Goal: Information Seeking & Learning: Learn about a topic

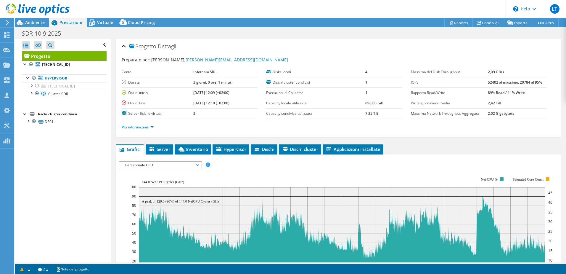
select select "USD"
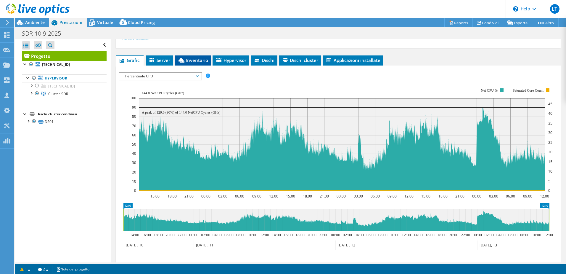
click at [197, 60] on span "Inventario" at bounding box center [193, 60] width 31 height 6
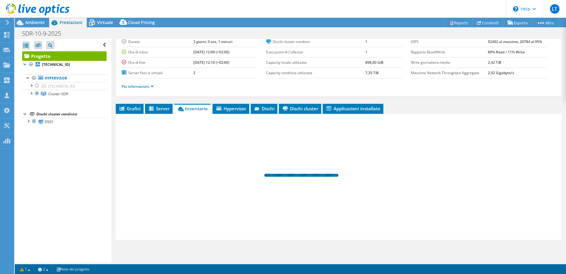
scroll to position [41, 0]
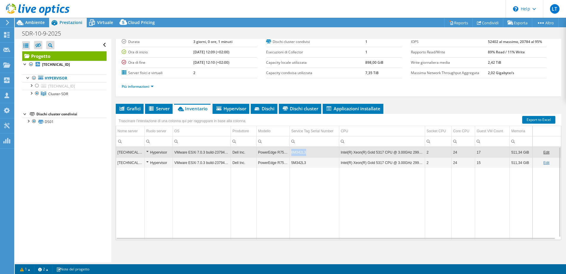
drag, startPoint x: 290, startPoint y: 153, endPoint x: 305, endPoint y: 154, distance: 15.1
click at [305, 154] on td "6M342L3" at bounding box center [314, 152] width 49 height 10
copy td "6M342L3"
click at [157, 109] on span "Server" at bounding box center [159, 108] width 22 height 6
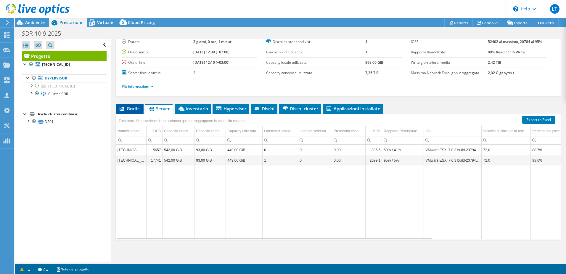
click at [122, 108] on icon at bounding box center [122, 108] width 5 height 4
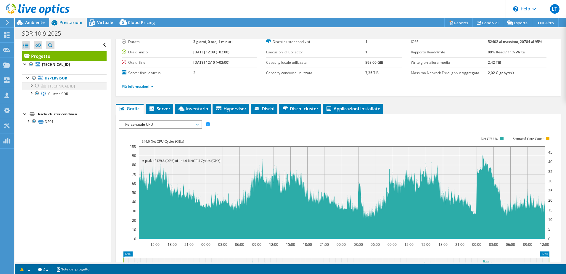
click at [32, 86] on div at bounding box center [31, 85] width 6 height 6
click at [38, 87] on div at bounding box center [37, 85] width 6 height 7
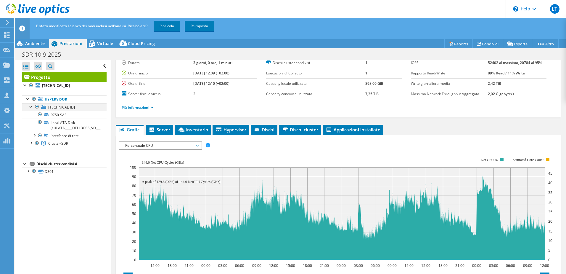
click at [37, 105] on div at bounding box center [37, 106] width 6 height 7
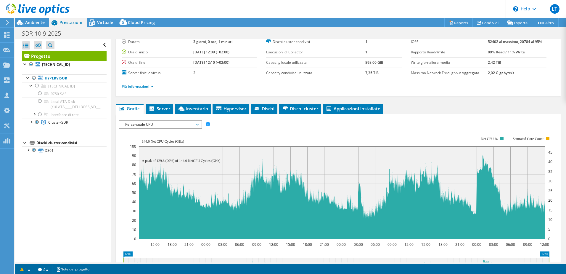
click at [142, 127] on span "Percentuale CPU" at bounding box center [160, 124] width 76 height 7
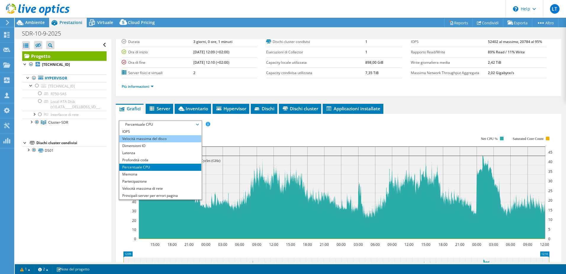
click at [136, 136] on li "Velocità massima del disco" at bounding box center [160, 138] width 82 height 7
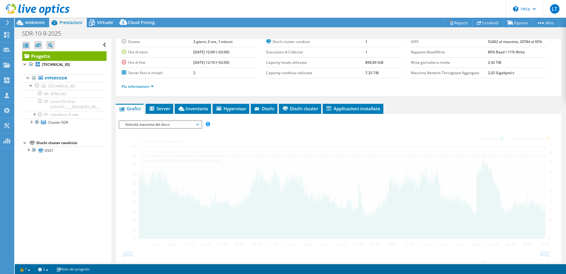
click at [138, 125] on span "Velocità massima del disco" at bounding box center [160, 124] width 76 height 7
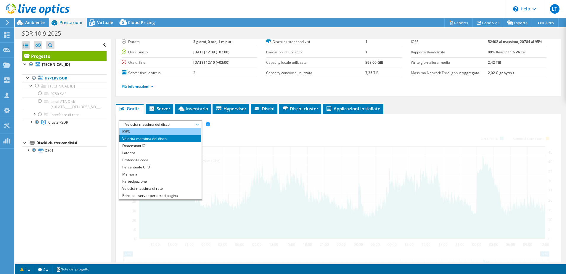
click at [138, 132] on li "IOPS" at bounding box center [160, 131] width 82 height 7
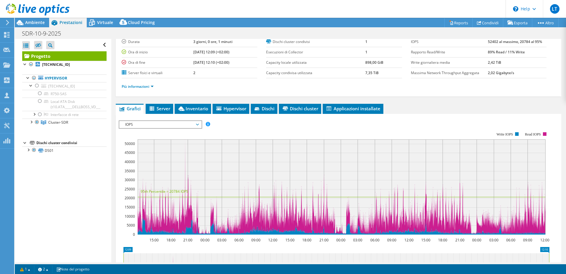
click at [163, 125] on span "IOPS" at bounding box center [160, 124] width 76 height 7
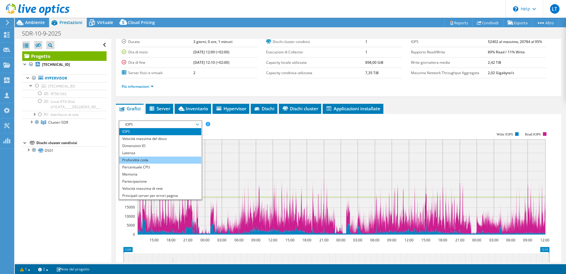
click at [151, 161] on li "Profondità coda" at bounding box center [160, 159] width 82 height 7
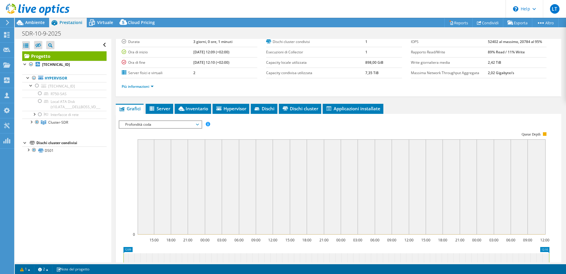
click at [152, 124] on span "Profondità coda" at bounding box center [160, 124] width 76 height 7
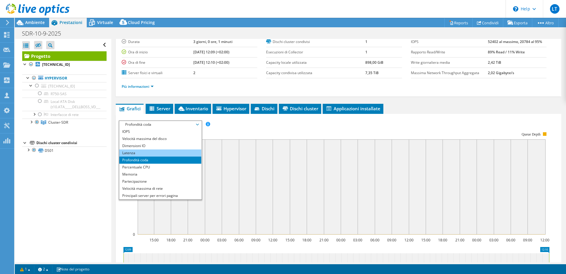
click at [141, 150] on li "Latenza" at bounding box center [160, 152] width 82 height 7
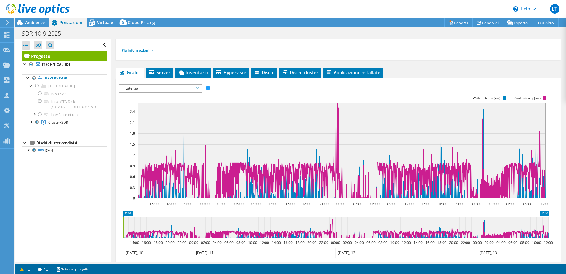
scroll to position [70, 0]
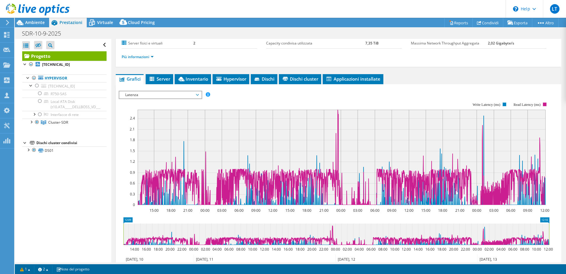
click at [167, 96] on span "Latenza" at bounding box center [160, 94] width 76 height 7
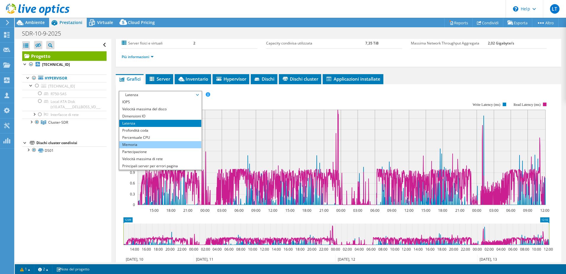
click at [145, 144] on li "Memoria" at bounding box center [160, 144] width 82 height 7
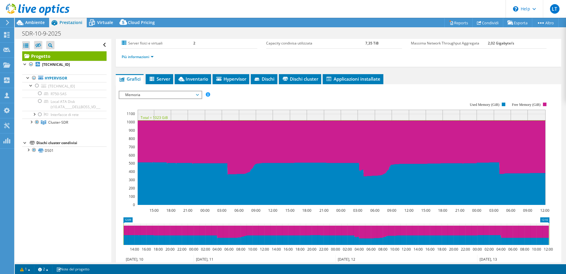
click at [142, 94] on span "Memoria" at bounding box center [160, 94] width 76 height 7
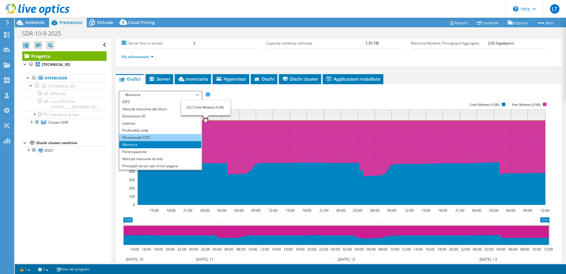
click at [147, 135] on li "Percentuale CPU" at bounding box center [160, 137] width 82 height 7
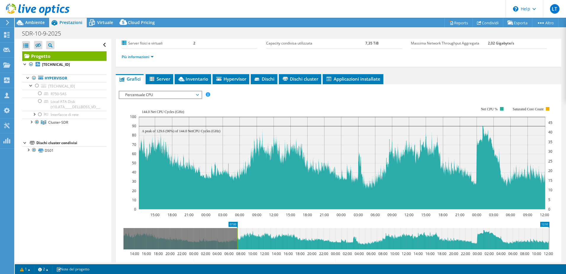
drag, startPoint x: 123, startPoint y: 229, endPoint x: 237, endPoint y: 231, distance: 114.0
click at [237, 231] on rect at bounding box center [237, 238] width 2 height 21
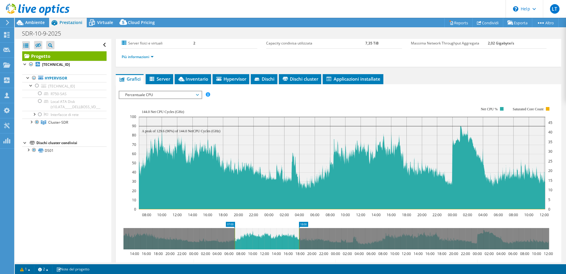
drag, startPoint x: 549, startPoint y: 234, endPoint x: 298, endPoint y: 242, distance: 250.4
click at [298, 242] on rect at bounding box center [299, 238] width 2 height 21
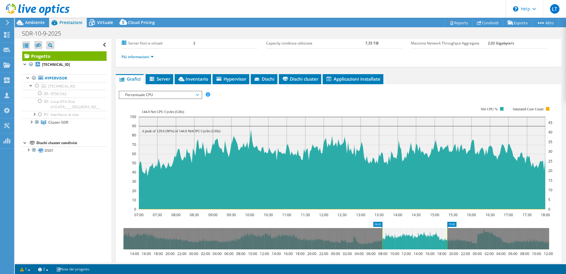
drag, startPoint x: 266, startPoint y: 239, endPoint x: 413, endPoint y: 240, distance: 147.5
click at [413, 240] on icon at bounding box center [414, 238] width 65 height 21
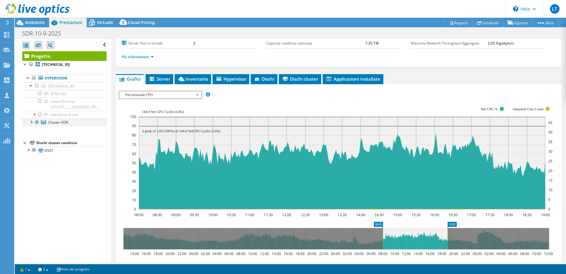
click at [32, 122] on div at bounding box center [31, 121] width 6 height 6
click at [62, 130] on link "[TECHNICAL_ID]" at bounding box center [64, 130] width 84 height 8
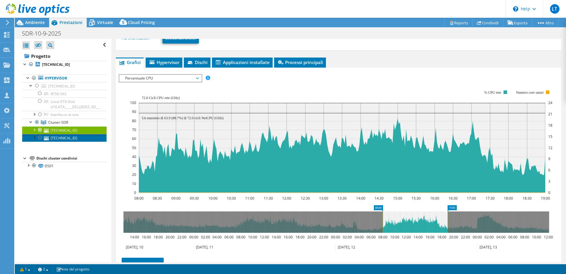
click at [62, 140] on link "[TECHNICAL_ID]" at bounding box center [64, 138] width 84 height 8
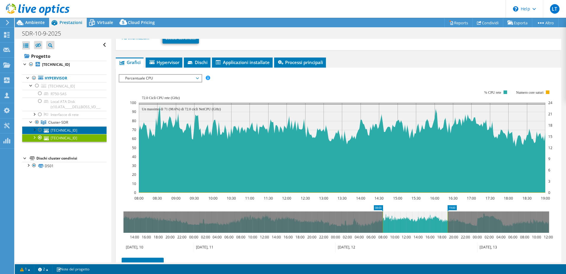
click at [76, 131] on link "[TECHNICAL_ID]" at bounding box center [64, 130] width 84 height 8
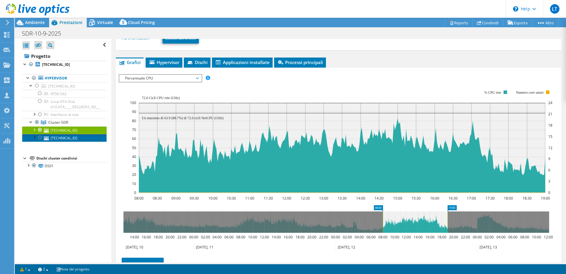
click at [67, 137] on link "[TECHNICAL_ID]" at bounding box center [64, 138] width 84 height 8
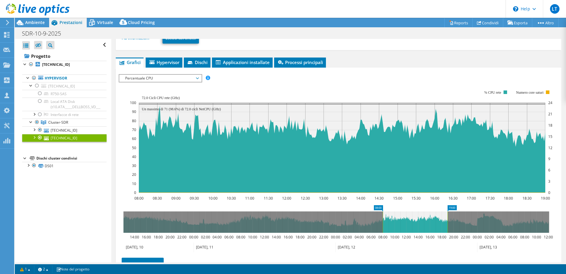
click at [34, 137] on div at bounding box center [34, 137] width 6 height 6
click at [170, 78] on span "Percentuale CPU" at bounding box center [160, 78] width 76 height 7
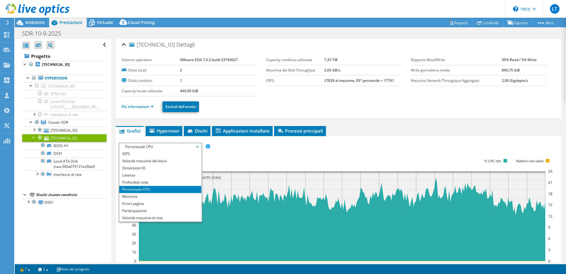
scroll to position [0, 0]
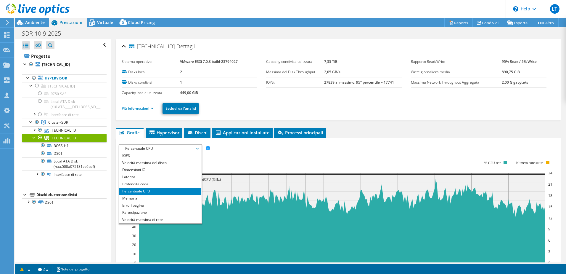
click at [31, 136] on link "[TECHNICAL_ID]" at bounding box center [64, 138] width 84 height 8
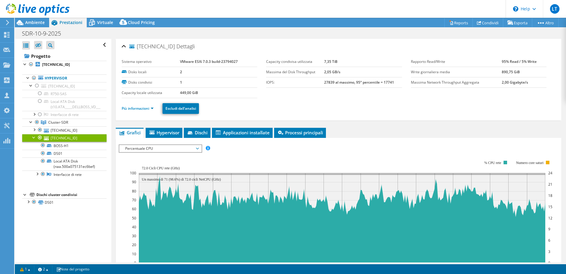
click at [247, 159] on div at bounding box center [339, 247] width 440 height 207
click at [166, 133] on span "Hypervisor" at bounding box center [164, 132] width 31 height 6
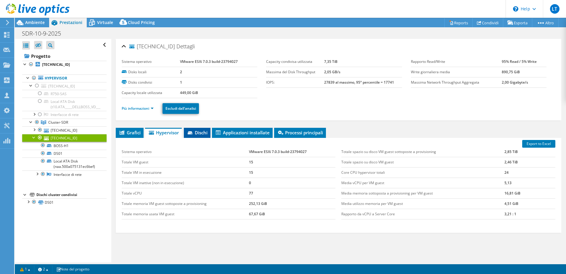
click at [194, 132] on icon at bounding box center [191, 133] width 6 height 4
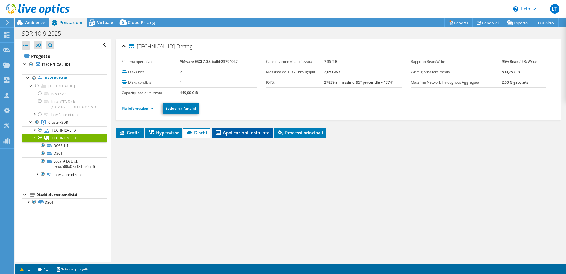
click at [233, 131] on span "Applicazioni installate" at bounding box center [242, 132] width 55 height 6
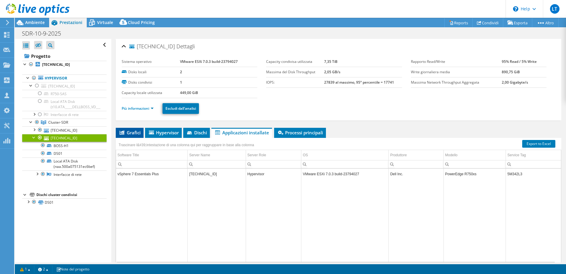
click at [130, 133] on span "Grafici" at bounding box center [130, 132] width 22 height 6
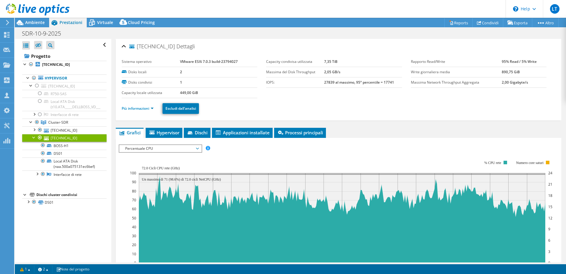
click at [131, 147] on span "Percentuale CPU" at bounding box center [160, 148] width 76 height 7
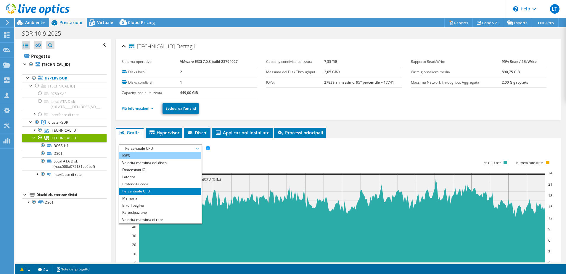
click at [138, 153] on li "IOPS" at bounding box center [160, 155] width 82 height 7
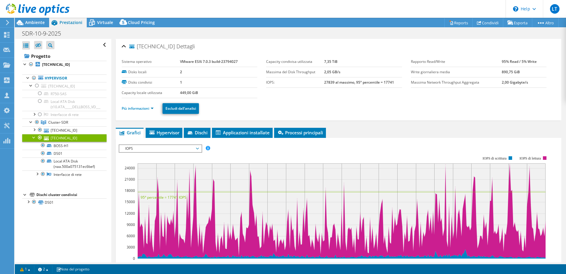
click at [179, 150] on span "IOPS" at bounding box center [160, 148] width 76 height 7
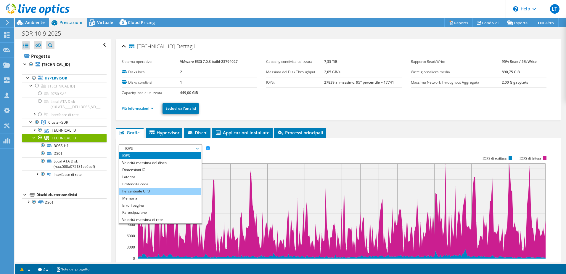
click at [155, 189] on li "Percentuale CPU" at bounding box center [160, 190] width 82 height 7
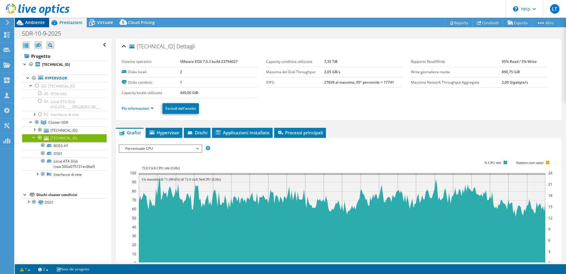
click at [36, 23] on span "Ambiente" at bounding box center [35, 23] width 20 height 6
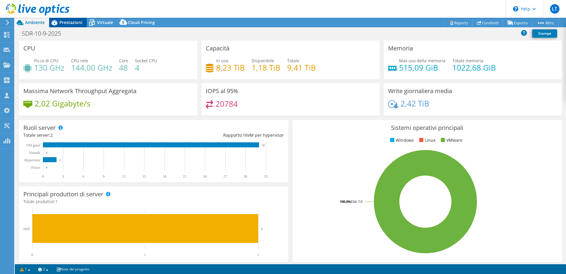
click at [65, 23] on span "Prestazioni" at bounding box center [71, 23] width 23 height 6
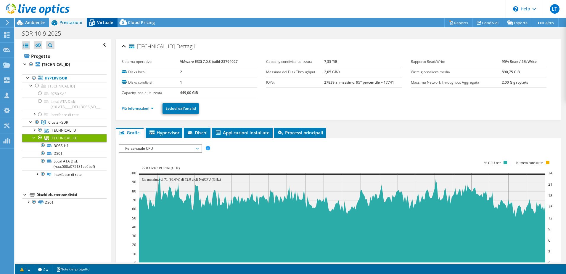
click at [105, 23] on span "Virtuale" at bounding box center [105, 23] width 16 height 6
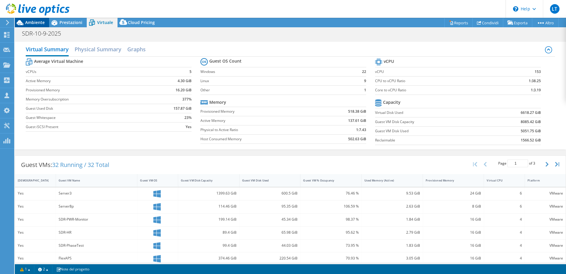
click at [40, 23] on span "Ambiente" at bounding box center [35, 23] width 20 height 6
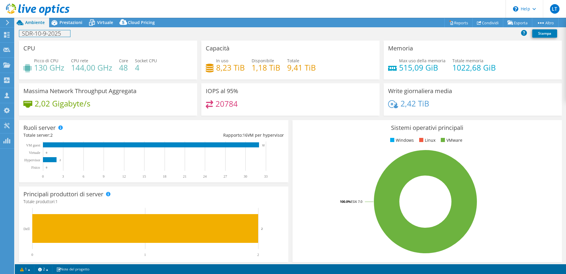
click at [71, 28] on div "SDR-10-9-2025 Stampa" at bounding box center [290, 33] width 551 height 13
click at [70, 24] on span "Prestazioni" at bounding box center [71, 23] width 23 height 6
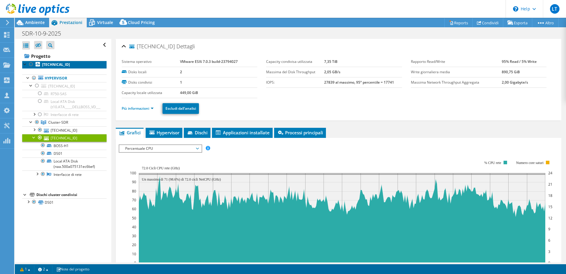
click at [49, 62] on b "[TECHNICAL_ID]" at bounding box center [56, 64] width 28 height 5
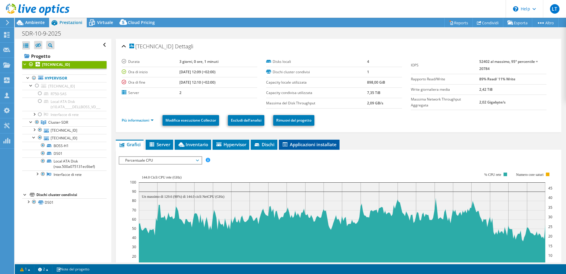
click at [305, 142] on span "Applicazioni installate" at bounding box center [309, 144] width 55 height 6
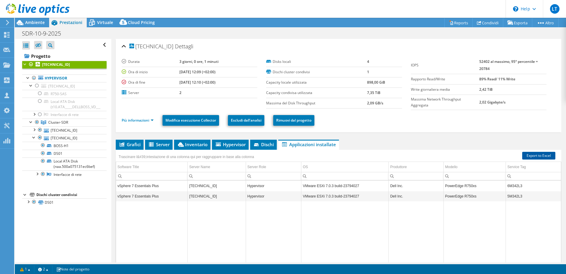
click at [532, 155] on link "Export to Excel" at bounding box center [538, 156] width 33 height 8
click at [133, 147] on li "Grafici" at bounding box center [130, 145] width 28 height 10
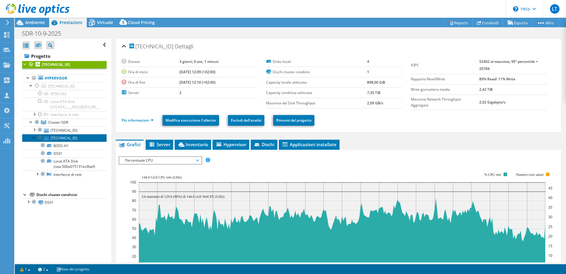
click at [73, 141] on link "[TECHNICAL_ID]" at bounding box center [64, 138] width 84 height 8
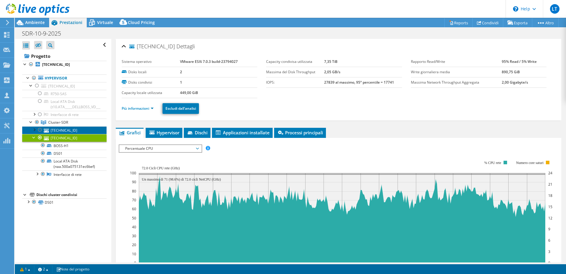
click at [73, 129] on link "[TECHNICAL_ID]" at bounding box center [64, 130] width 84 height 8
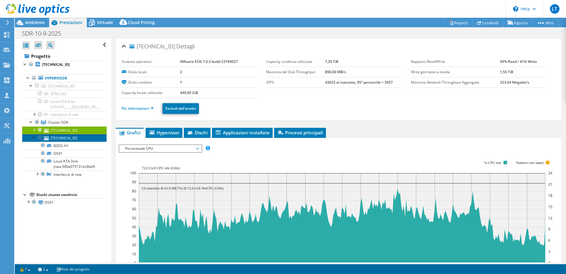
click at [72, 138] on link "[TECHNICAL_ID]" at bounding box center [64, 138] width 84 height 8
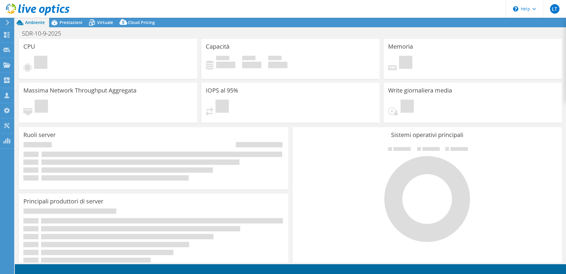
select select "USD"
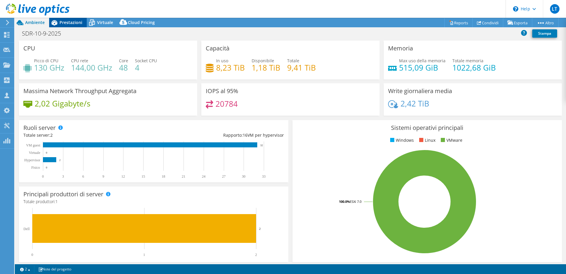
click at [74, 23] on span "Prestazioni" at bounding box center [71, 23] width 23 height 6
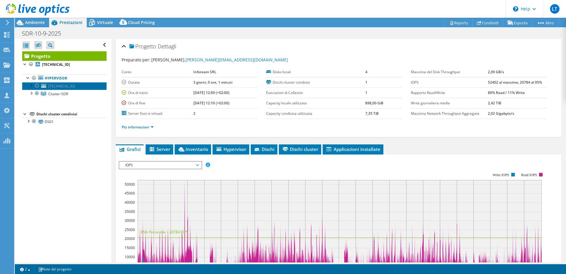
click at [67, 87] on span "[TECHNICAL_ID]" at bounding box center [61, 86] width 27 height 5
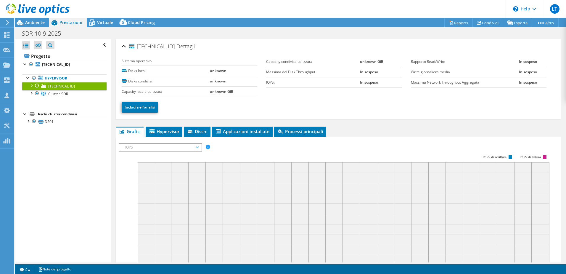
click at [35, 85] on div at bounding box center [37, 85] width 6 height 7
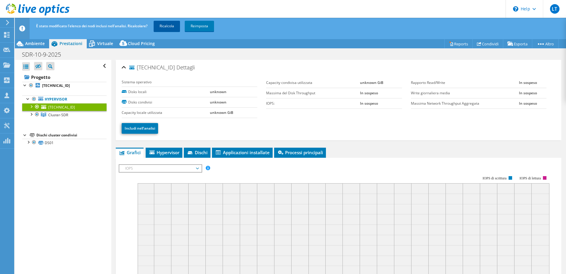
click at [169, 27] on link "Ricalcola" at bounding box center [167, 26] width 26 height 11
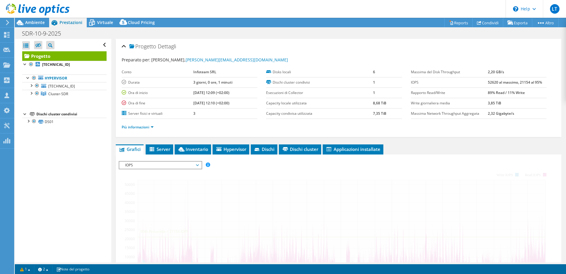
scroll to position [89, 0]
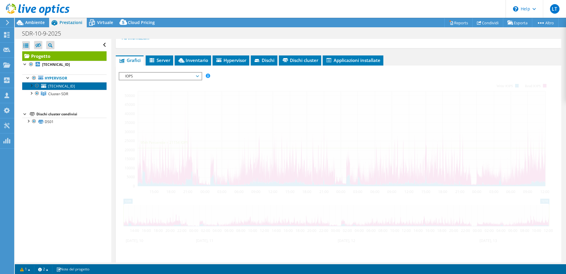
click at [69, 89] on link "[TECHNICAL_ID]" at bounding box center [64, 86] width 84 height 8
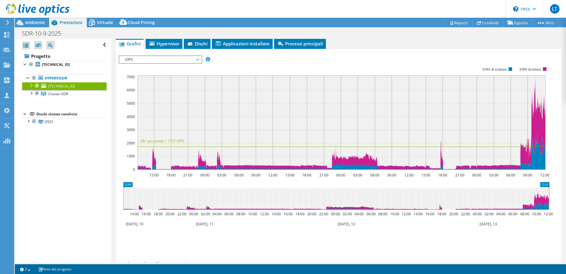
click at [65, 86] on span "[TECHNICAL_ID]" at bounding box center [61, 86] width 27 height 5
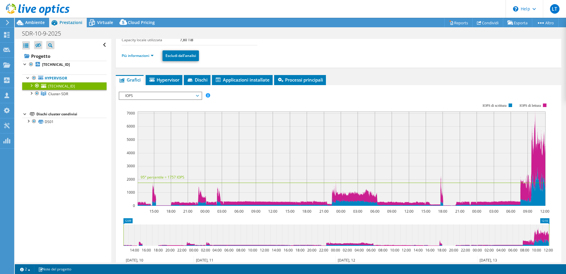
scroll to position [30, 0]
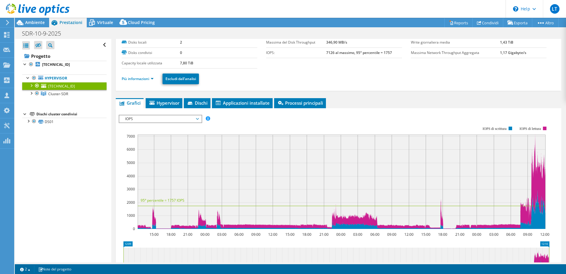
click at [155, 119] on span "IOPS" at bounding box center [160, 118] width 76 height 7
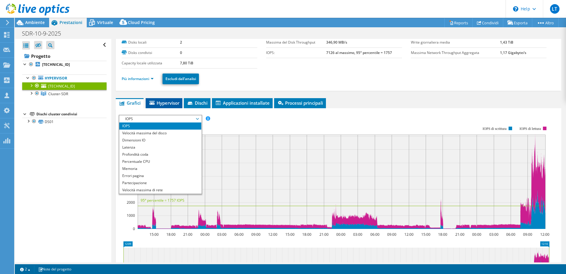
click at [169, 103] on span "Hypervisor" at bounding box center [164, 103] width 31 height 6
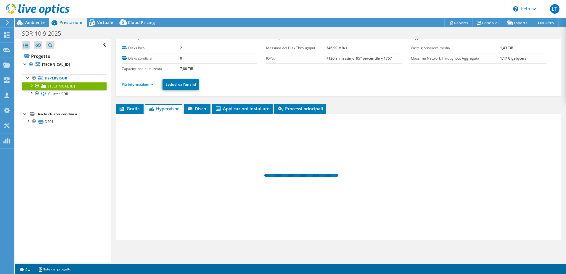
scroll to position [24, 0]
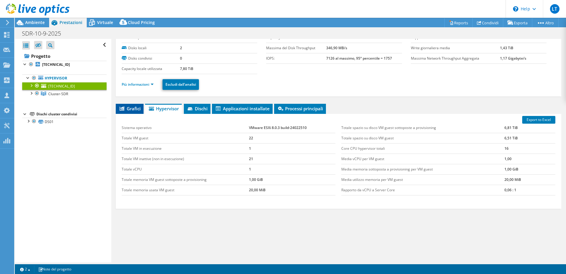
click at [131, 106] on span "Grafici" at bounding box center [130, 108] width 22 height 6
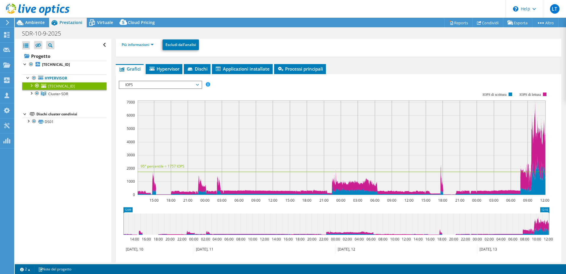
scroll to position [59, 0]
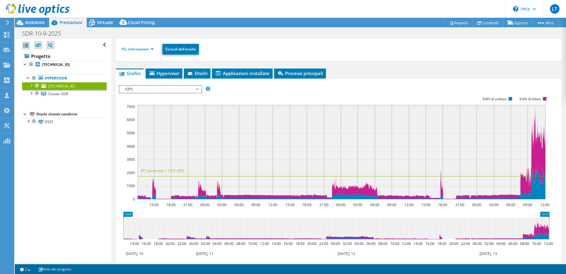
click at [149, 90] on span "IOPS" at bounding box center [160, 89] width 76 height 7
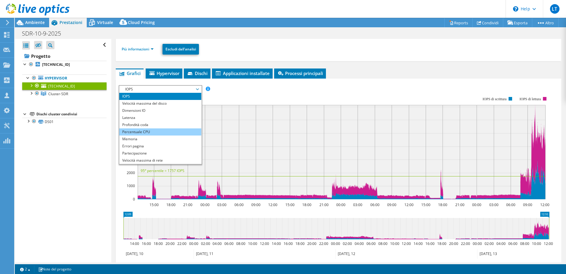
click at [152, 129] on li "Percentuale CPU" at bounding box center [160, 131] width 82 height 7
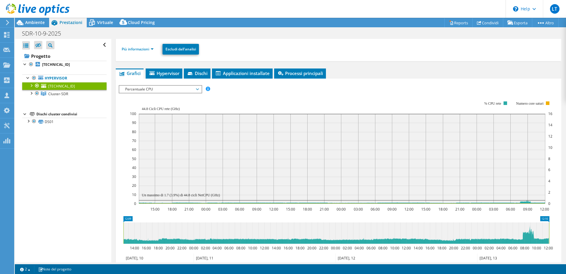
click at [171, 89] on span "Percentuale CPU" at bounding box center [160, 89] width 76 height 7
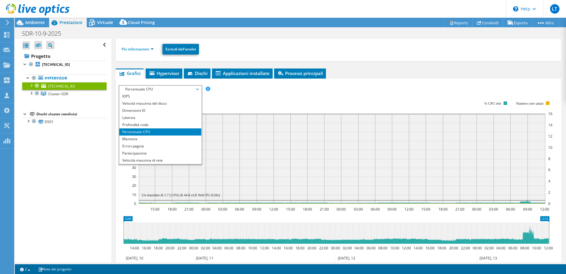
click at [31, 85] on div at bounding box center [31, 85] width 6 height 6
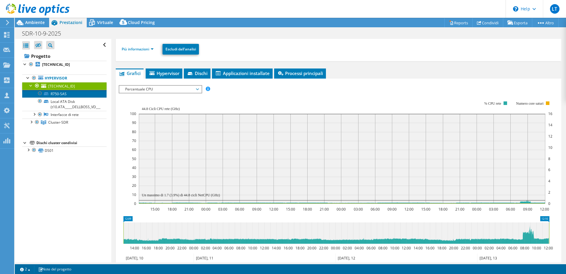
click at [60, 91] on link "R750-SAS" at bounding box center [64, 94] width 84 height 8
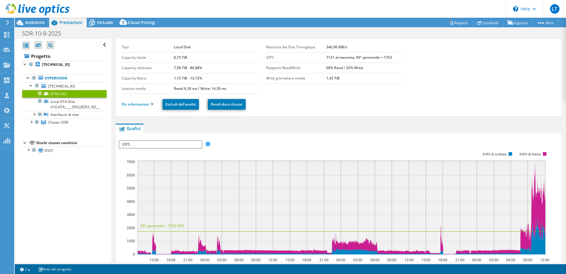
scroll to position [0, 0]
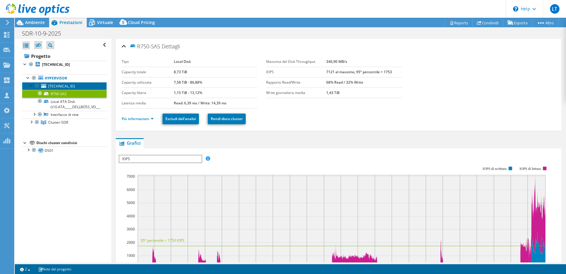
click at [56, 86] on span "[TECHNICAL_ID]" at bounding box center [61, 86] width 27 height 5
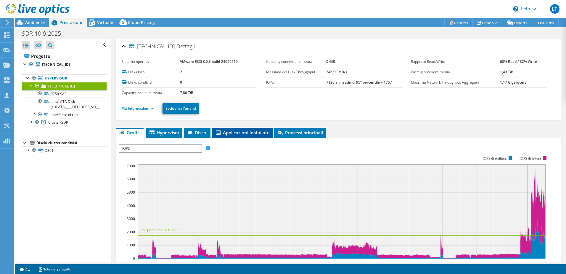
click at [258, 132] on span "Applicazioni installate" at bounding box center [242, 132] width 55 height 6
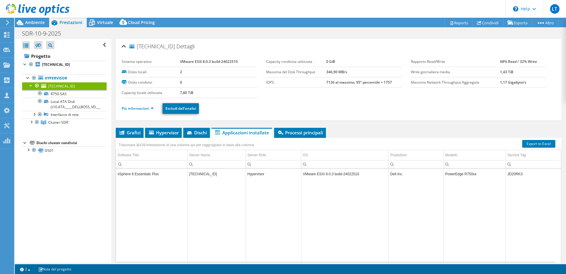
click at [513, 174] on td "JD20RK3" at bounding box center [533, 174] width 55 height 10
copy td "JD20RK3"
